Goal: Use online tool/utility

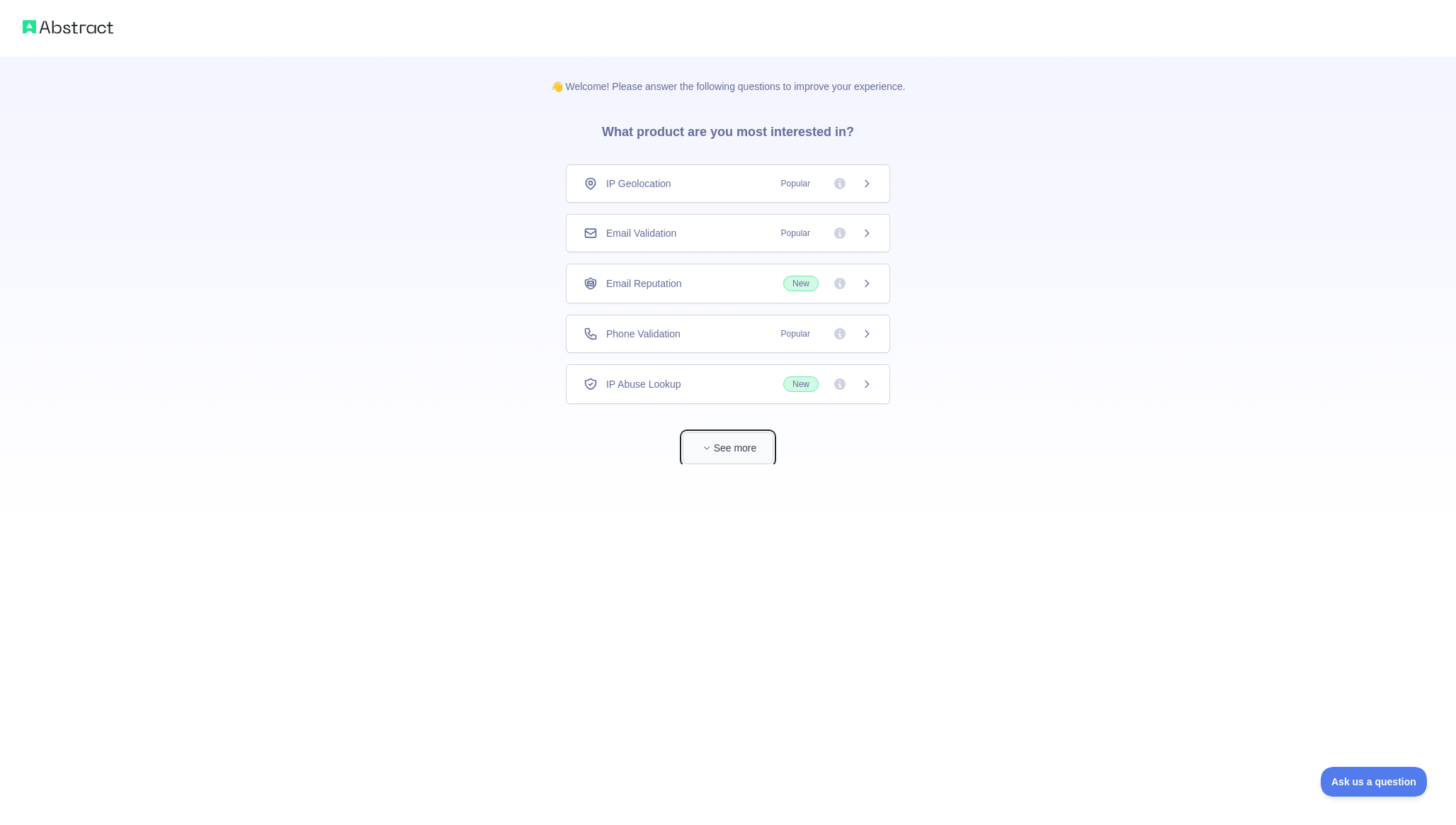
click at [716, 437] on button "See more" at bounding box center [728, 449] width 90 height 32
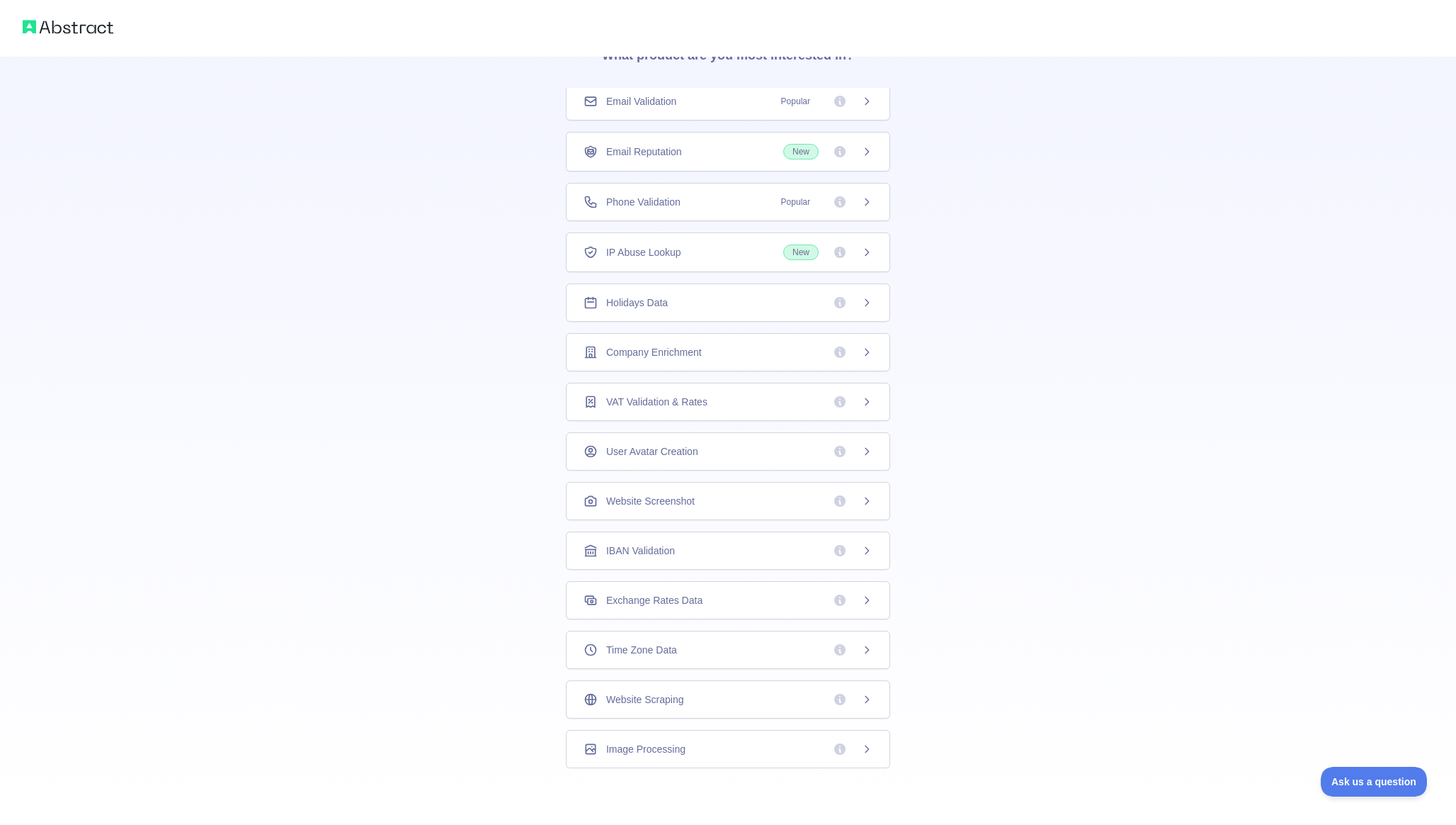
scroll to position [37, 0]
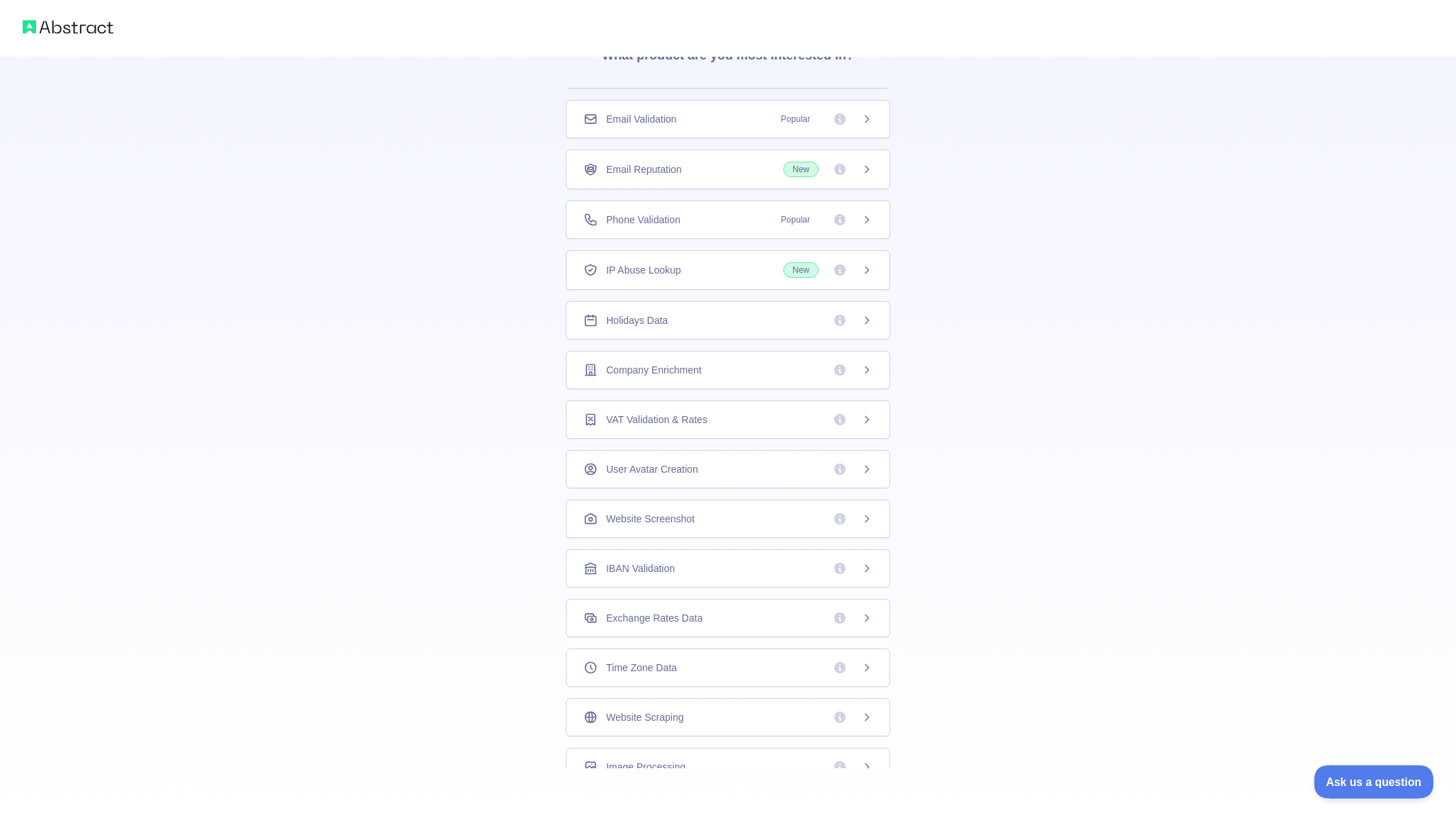
click at [1359, 780] on span "Ask us a question" at bounding box center [1367, 779] width 106 height 10
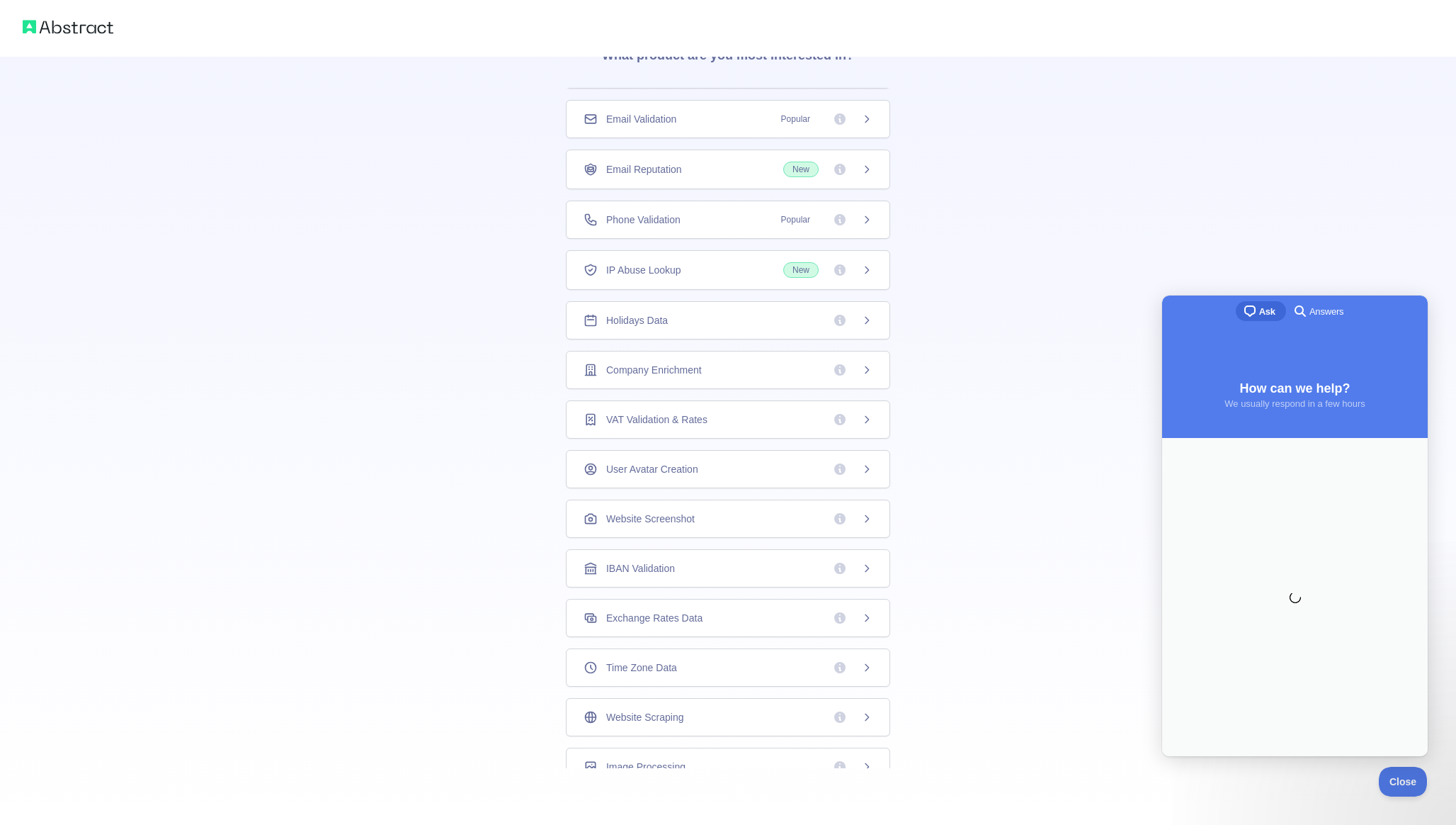
scroll to position [0, 0]
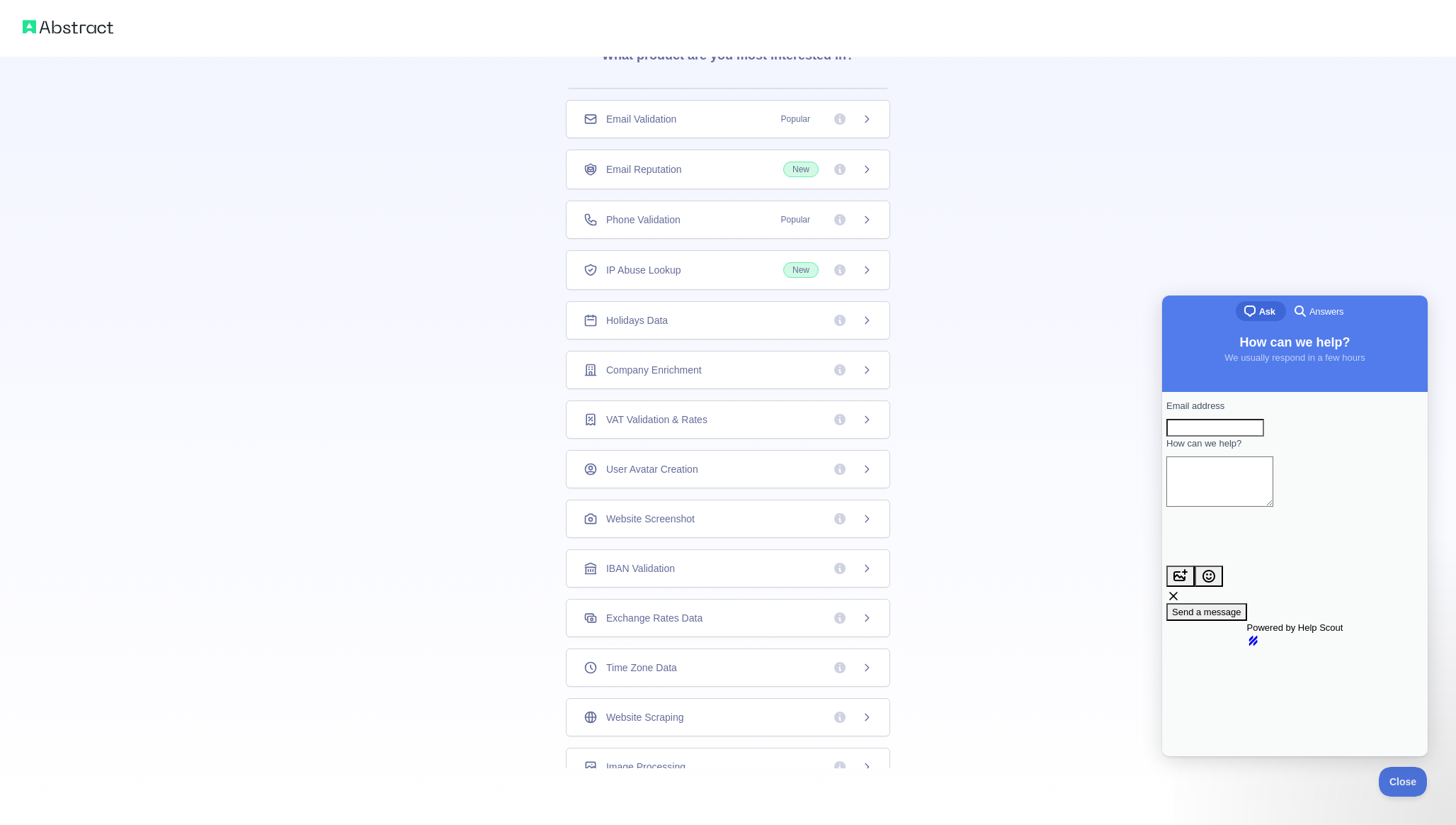
click at [1052, 428] on div "👋 Welcome! Please answer the following questions to improve your experience. Wh…" at bounding box center [728, 374] width 1456 height 902
drag, startPoint x: 1318, startPoint y: 256, endPoint x: 1320, endPoint y: 266, distance: 10.2
click at [1318, 256] on div "👋 Welcome! Please answer the following questions to improve your experience. Wh…" at bounding box center [728, 374] width 1456 height 902
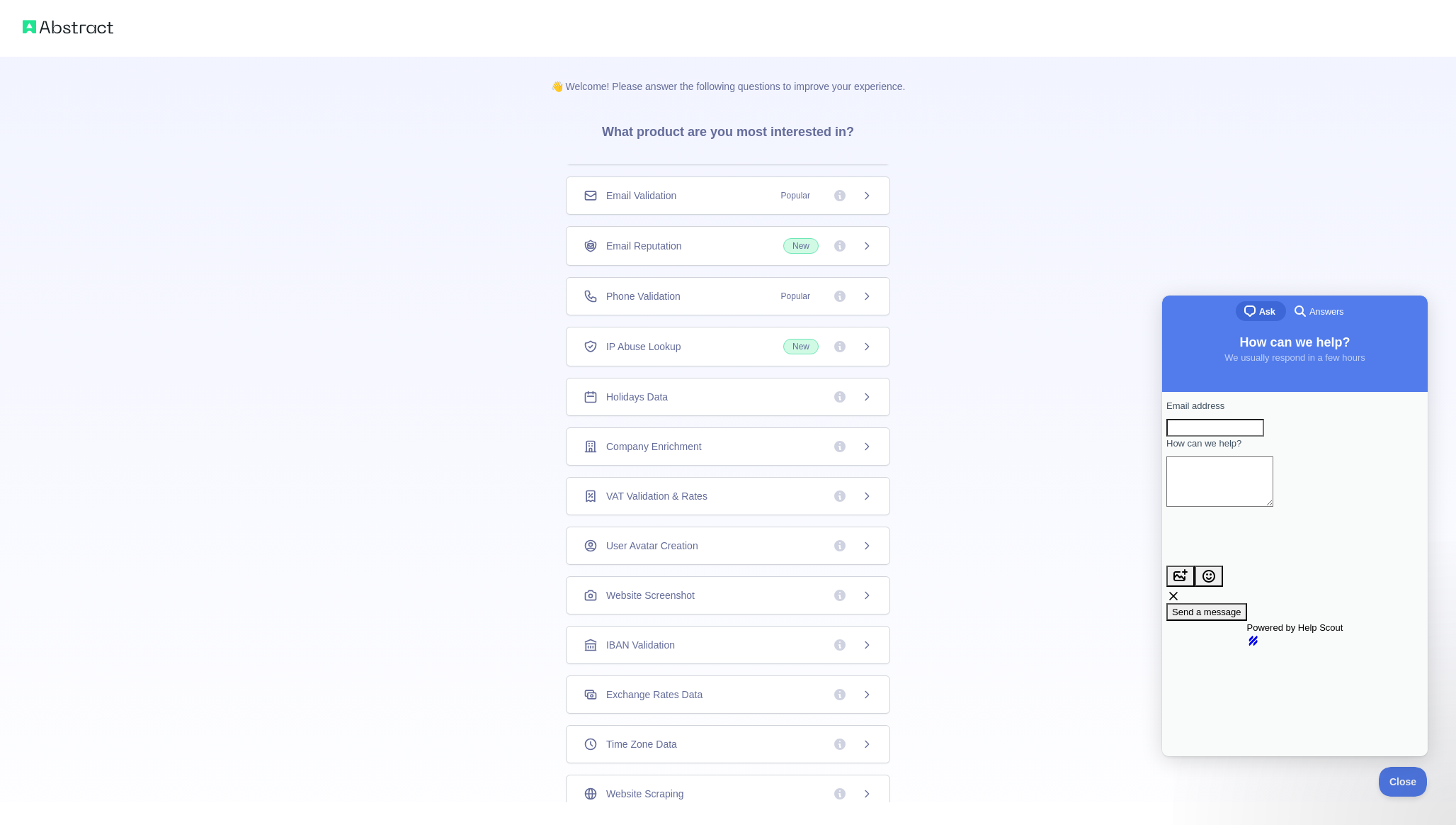
click at [1251, 316] on span "chat-square" at bounding box center [1250, 311] width 17 height 17
click at [1392, 782] on span "Close" at bounding box center [1399, 779] width 48 height 10
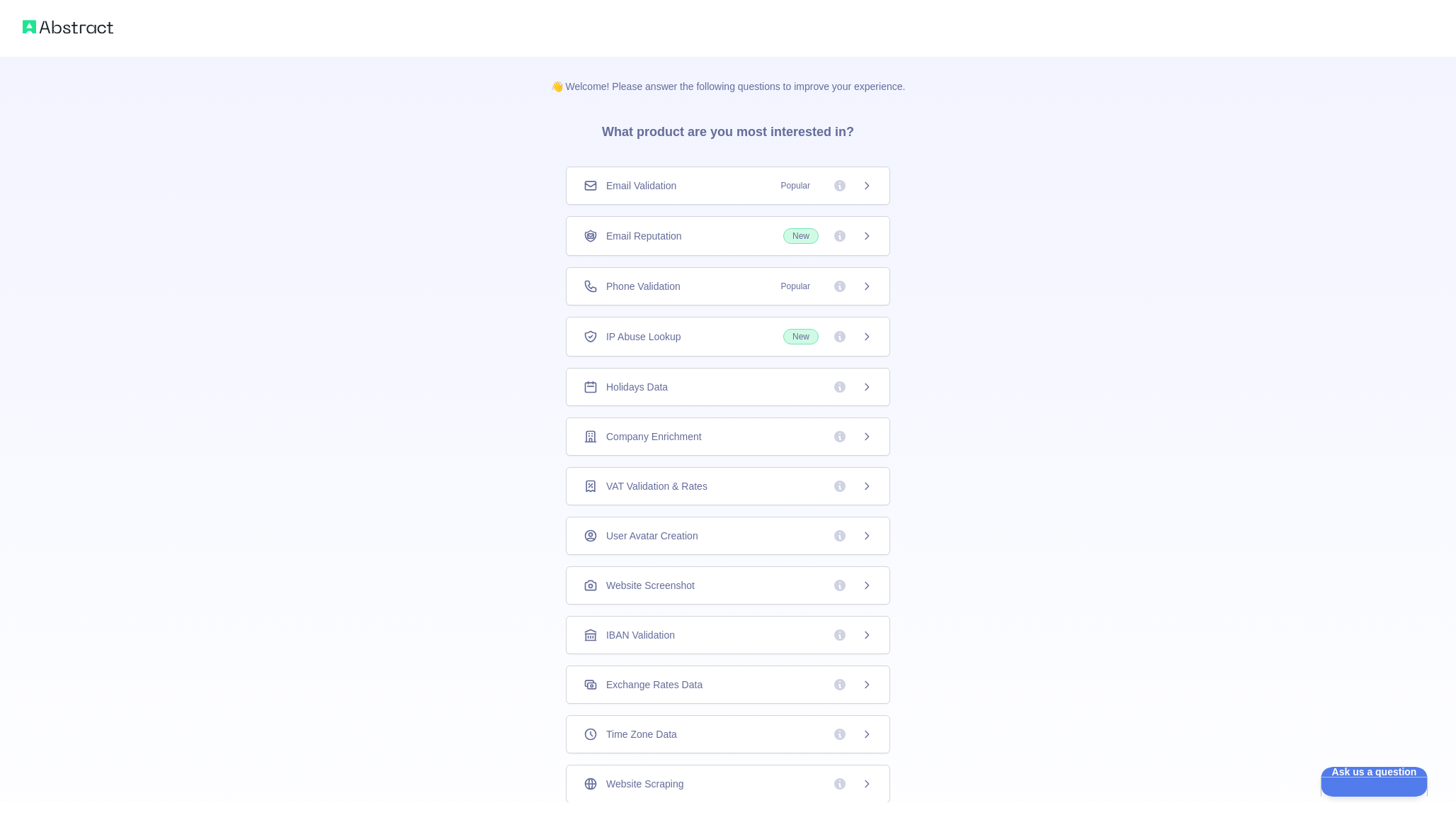
scroll to position [56, 0]
click at [701, 378] on div "Holidays Data" at bounding box center [728, 379] width 289 height 14
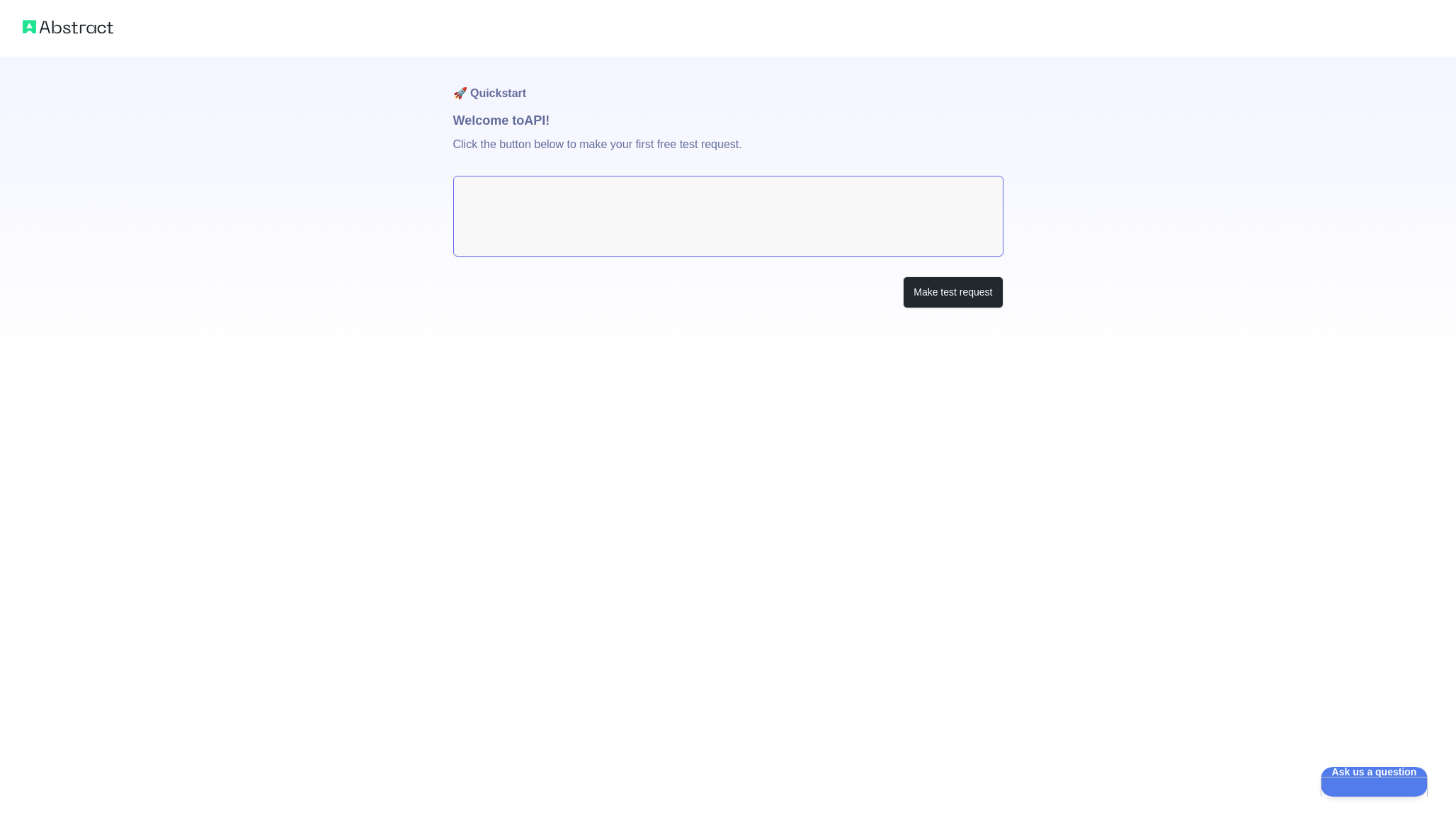
click at [606, 208] on textarea at bounding box center [729, 216] width 550 height 81
click at [721, 141] on p "Click the button below to make your first free test request." at bounding box center [729, 153] width 550 height 46
click at [972, 300] on button "Make test request" at bounding box center [952, 293] width 100 height 32
click at [625, 189] on textarea at bounding box center [729, 216] width 550 height 81
click at [928, 285] on button "Make test request" at bounding box center [952, 293] width 100 height 32
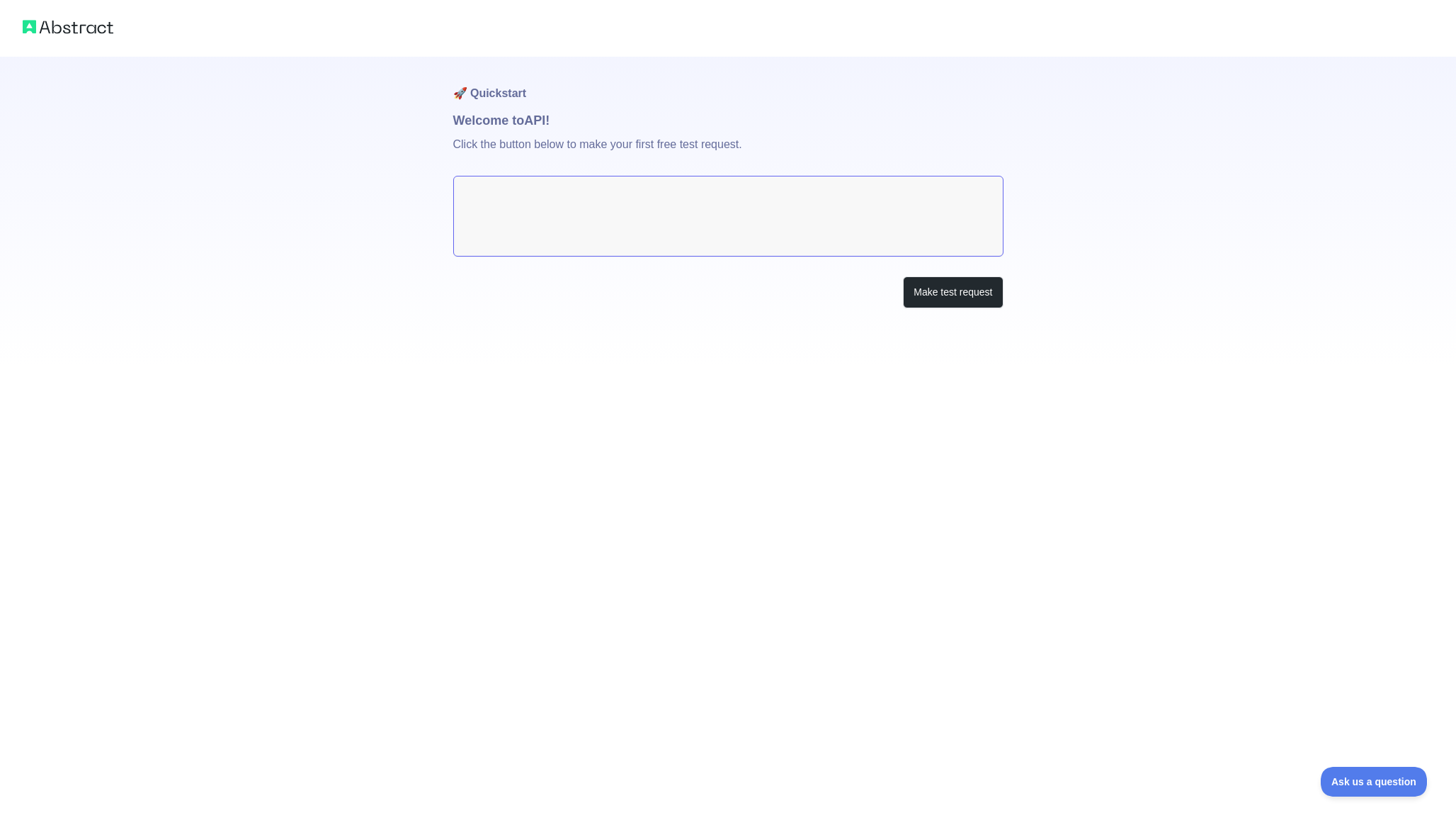
click at [89, 30] on img at bounding box center [68, 27] width 90 height 20
click at [30, 28] on img at bounding box center [68, 27] width 90 height 20
click at [38, 28] on img at bounding box center [68, 27] width 90 height 20
drag, startPoint x: 540, startPoint y: 144, endPoint x: 486, endPoint y: 142, distance: 54.0
click at [540, 144] on p "Click the button below to make your first free test request." at bounding box center [729, 153] width 550 height 46
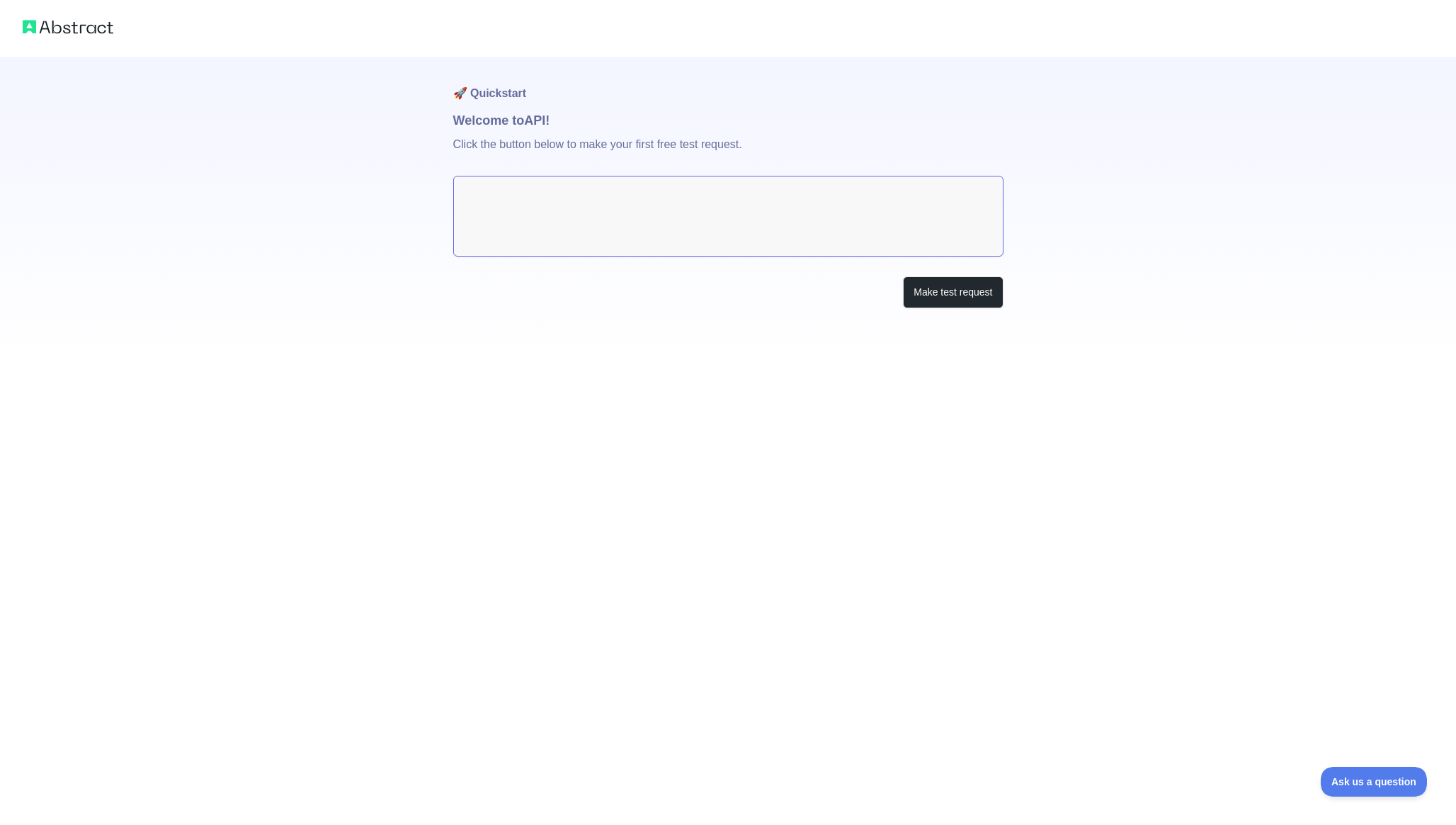
click at [691, 214] on textarea at bounding box center [729, 216] width 550 height 81
drag, startPoint x: 691, startPoint y: 214, endPoint x: 659, endPoint y: 211, distance: 32.1
click at [688, 213] on textarea at bounding box center [729, 216] width 550 height 81
drag, startPoint x: 604, startPoint y: 213, endPoint x: 597, endPoint y: 214, distance: 7.1
click at [600, 213] on textarea at bounding box center [729, 216] width 550 height 81
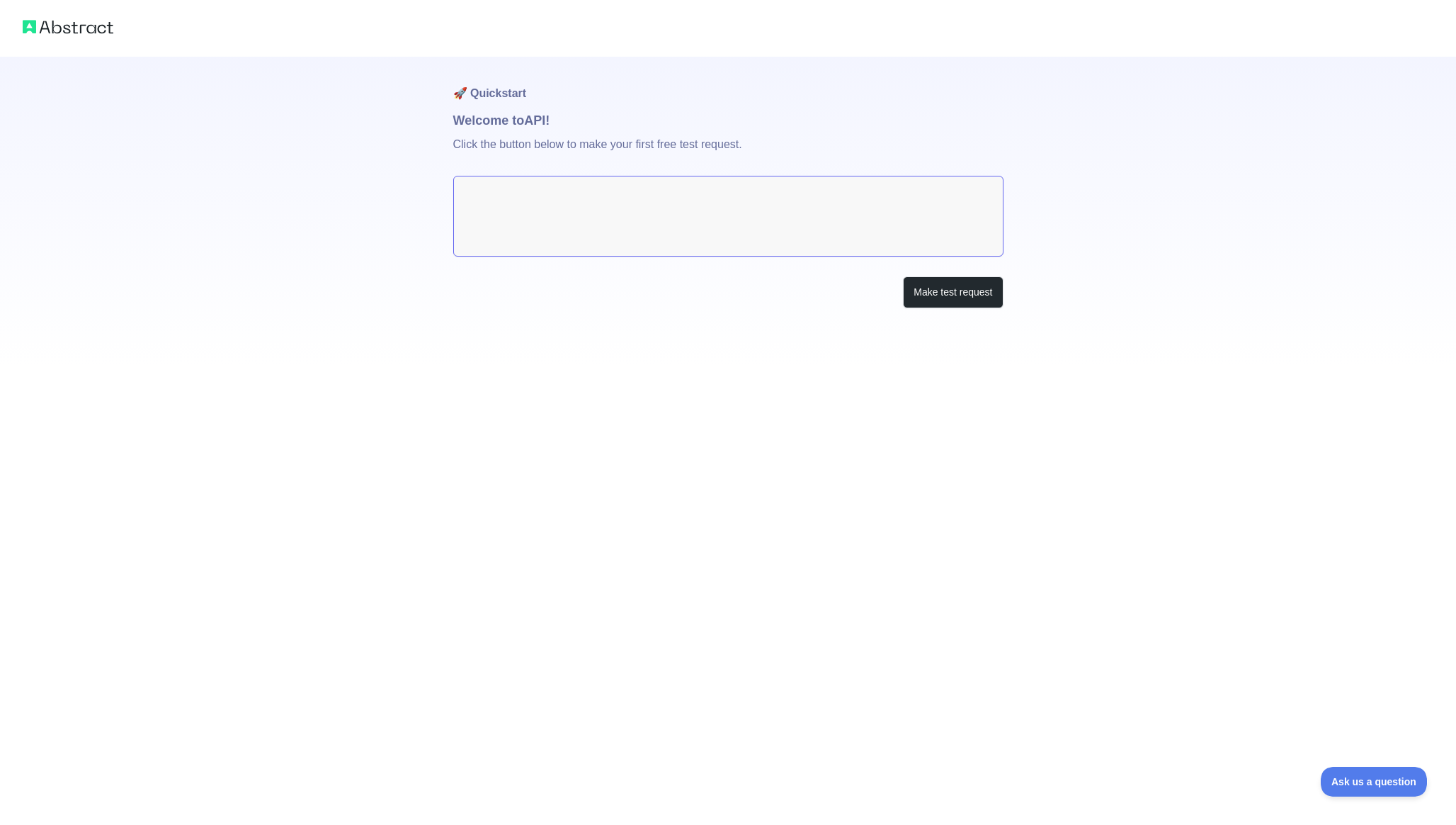
drag, startPoint x: 546, startPoint y: 233, endPoint x: 442, endPoint y: 233, distance: 104.0
click at [544, 234] on textarea at bounding box center [729, 216] width 550 height 81
drag, startPoint x: 442, startPoint y: 233, endPoint x: 473, endPoint y: 192, distance: 51.4
click at [445, 229] on div "🚀 Quickstart Welcome to API! Click the button below to make your first free tes…" at bounding box center [728, 182] width 1456 height 365
click at [473, 186] on textarea at bounding box center [729, 216] width 550 height 81
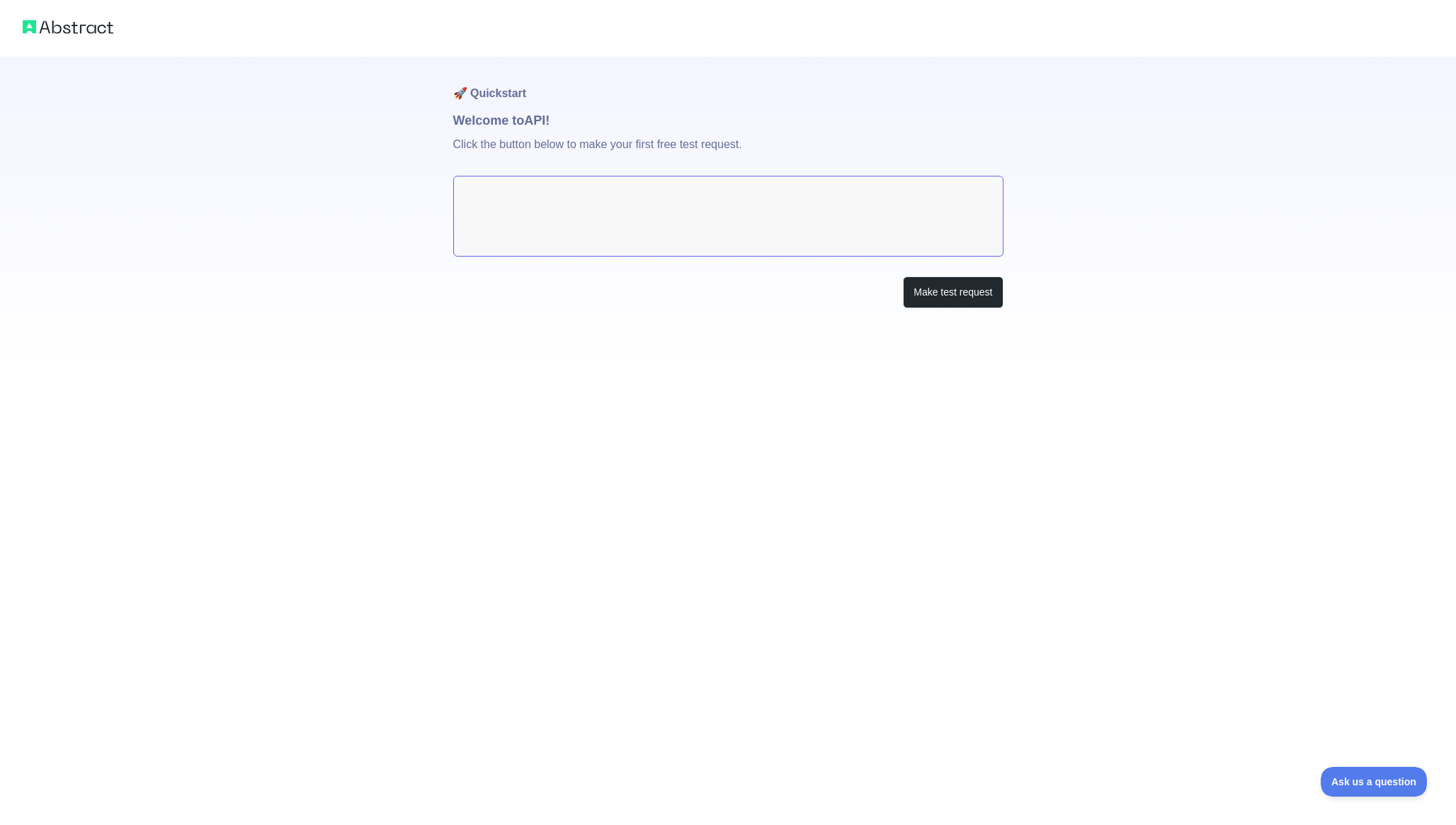
drag, startPoint x: 474, startPoint y: 183, endPoint x: 536, endPoint y: 205, distance: 65.8
click at [500, 191] on textarea at bounding box center [729, 216] width 550 height 81
drag, startPoint x: 558, startPoint y: 228, endPoint x: 533, endPoint y: 248, distance: 32.0
click at [552, 234] on textarea at bounding box center [729, 216] width 550 height 81
drag, startPoint x: 538, startPoint y: 251, endPoint x: 612, endPoint y: 249, distance: 74.0
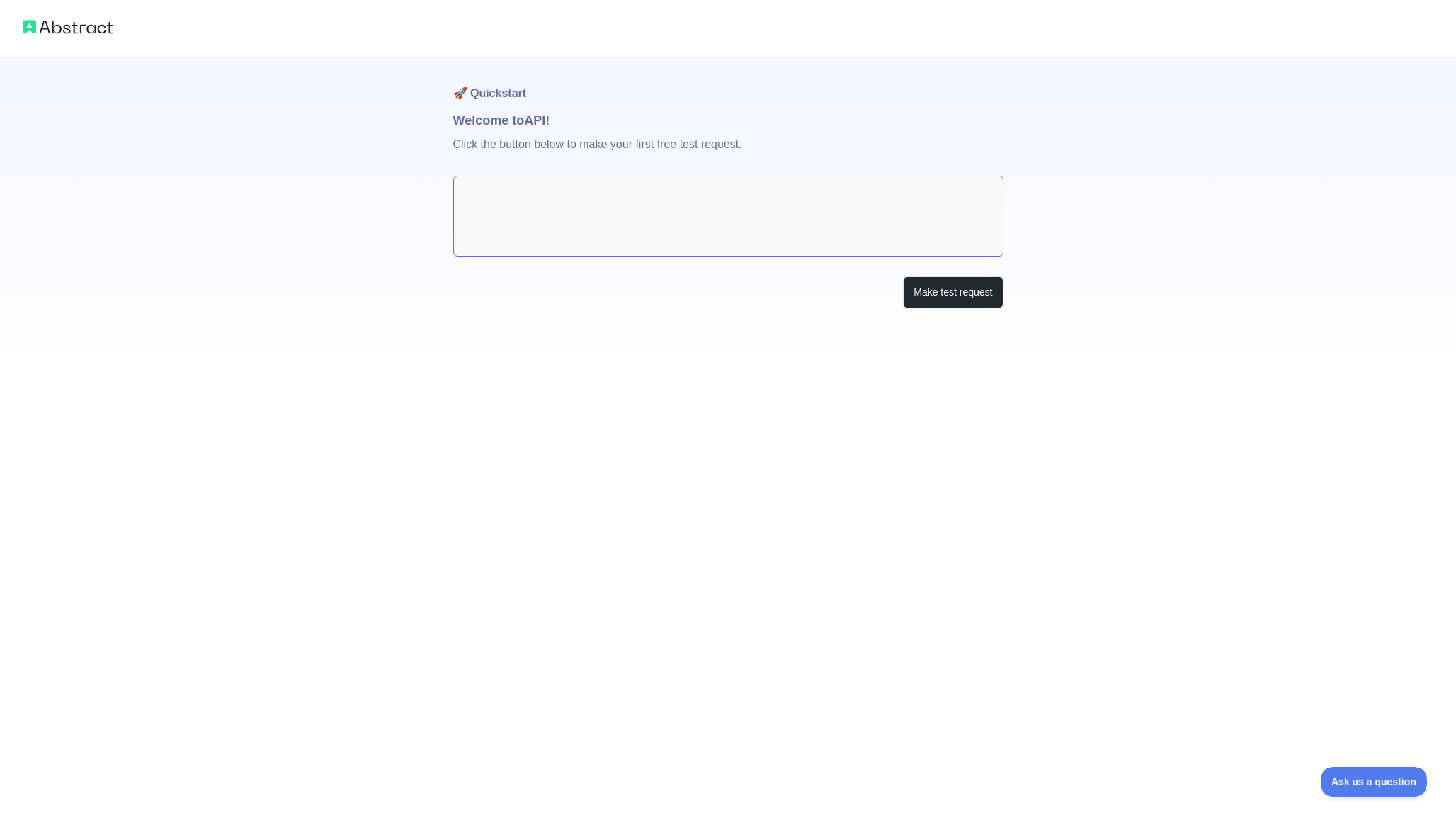
click at [589, 249] on textarea at bounding box center [729, 216] width 550 height 81
drag, startPoint x: 669, startPoint y: 255, endPoint x: 929, endPoint y: 308, distance: 265.3
click at [768, 269] on div "🚀 Quickstart Welcome to API! Click the button below to make your first free tes…" at bounding box center [729, 211] width 550 height 308
click at [947, 297] on button "Make test request" at bounding box center [952, 293] width 100 height 32
